Goal: Transaction & Acquisition: Purchase product/service

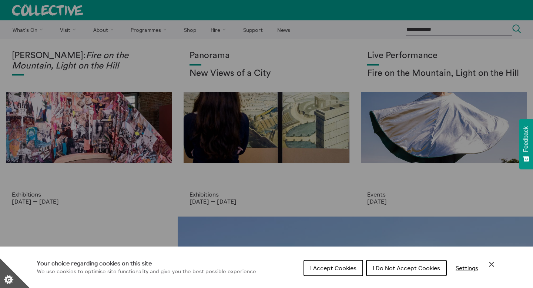
click at [381, 267] on span "I Do Not Accept Cookies" at bounding box center [406, 267] width 67 height 7
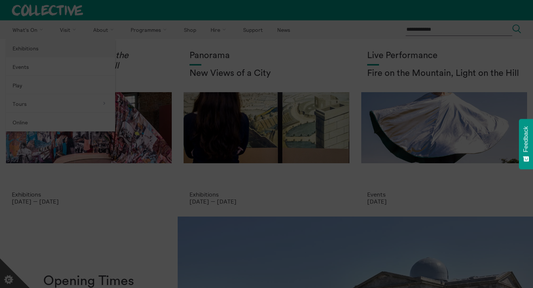
click at [21, 45] on section "**********" at bounding box center [266, 144] width 533 height 288
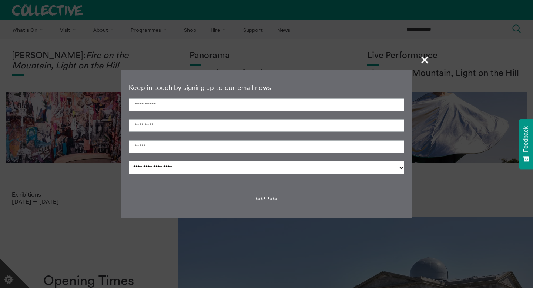
click at [422, 63] on span "+" at bounding box center [425, 60] width 22 height 22
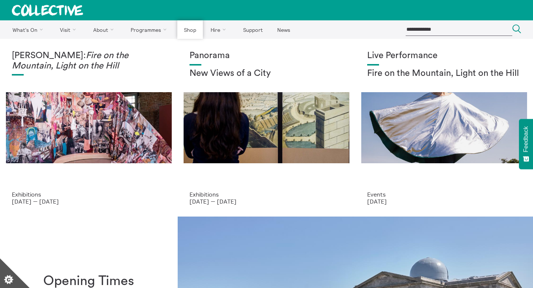
click at [188, 30] on link "Shop" at bounding box center [189, 29] width 25 height 19
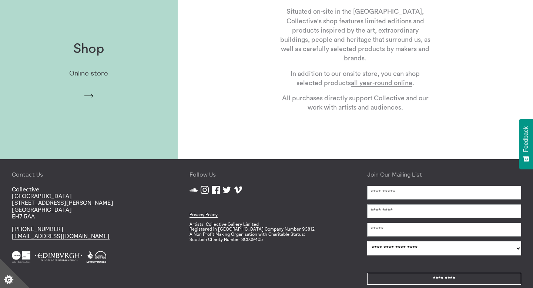
scroll to position [247, 0]
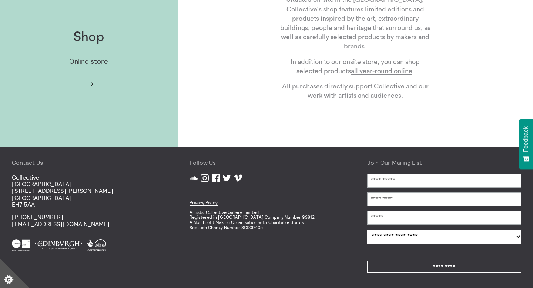
click at [78, 60] on p "Online store" at bounding box center [88, 62] width 39 height 8
